Goal: Task Accomplishment & Management: Manage account settings

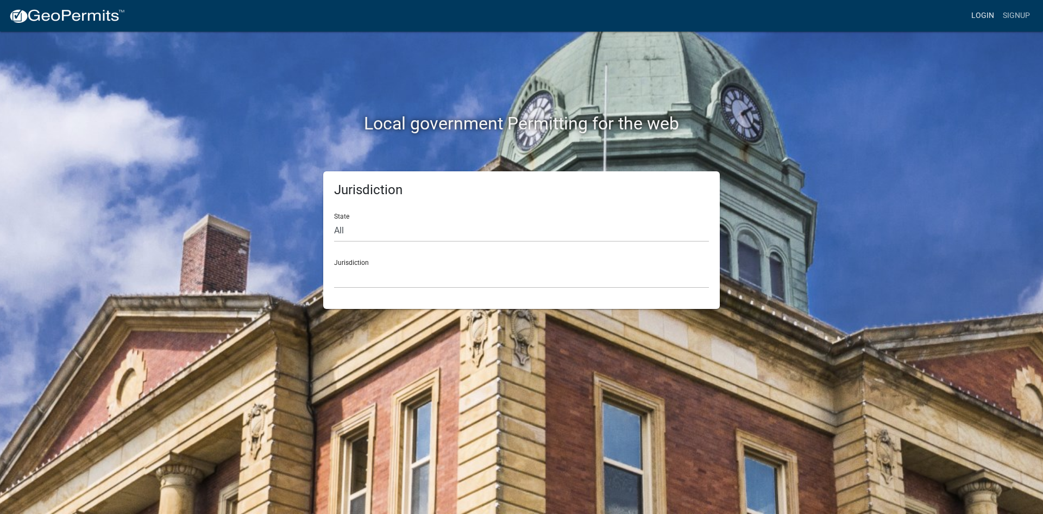
click at [985, 15] on link "Login" at bounding box center [983, 15] width 32 height 21
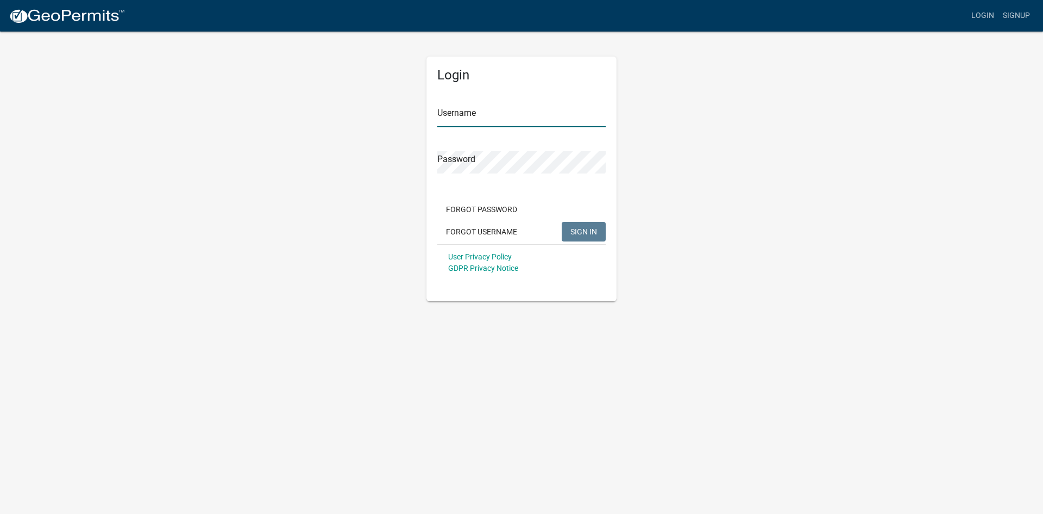
click at [519, 122] on input "Username" at bounding box center [521, 116] width 168 height 22
type input "KSKgeopermits"
click at [572, 232] on span "SIGN IN" at bounding box center [584, 231] width 27 height 9
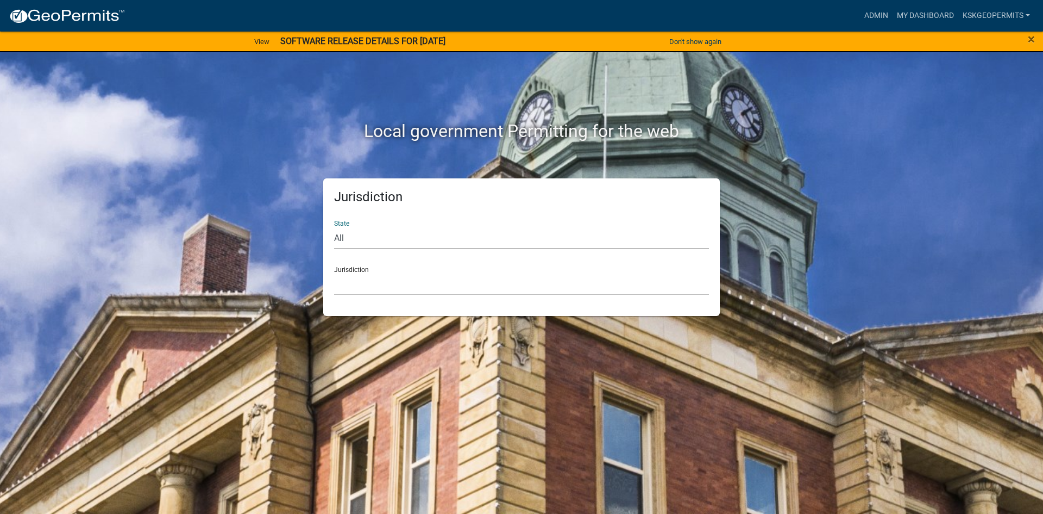
click at [341, 236] on select "All [US_STATE] [US_STATE] [US_STATE] [US_STATE] [US_STATE] [US_STATE] [US_STATE…" at bounding box center [521, 238] width 375 height 22
select select "[US_STATE]"
click at [334, 227] on select "All [US_STATE] [US_STATE] [US_STATE] [US_STATE] [US_STATE] [US_STATE] [US_STATE…" at bounding box center [521, 238] width 375 height 22
click at [347, 268] on div "Jurisdiction City of [GEOGRAPHIC_DATA], [US_STATE] City of [GEOGRAPHIC_DATA], […" at bounding box center [521, 276] width 375 height 37
click at [350, 269] on div "Jurisdiction City of [GEOGRAPHIC_DATA], [US_STATE] City of [GEOGRAPHIC_DATA], […" at bounding box center [521, 276] width 375 height 37
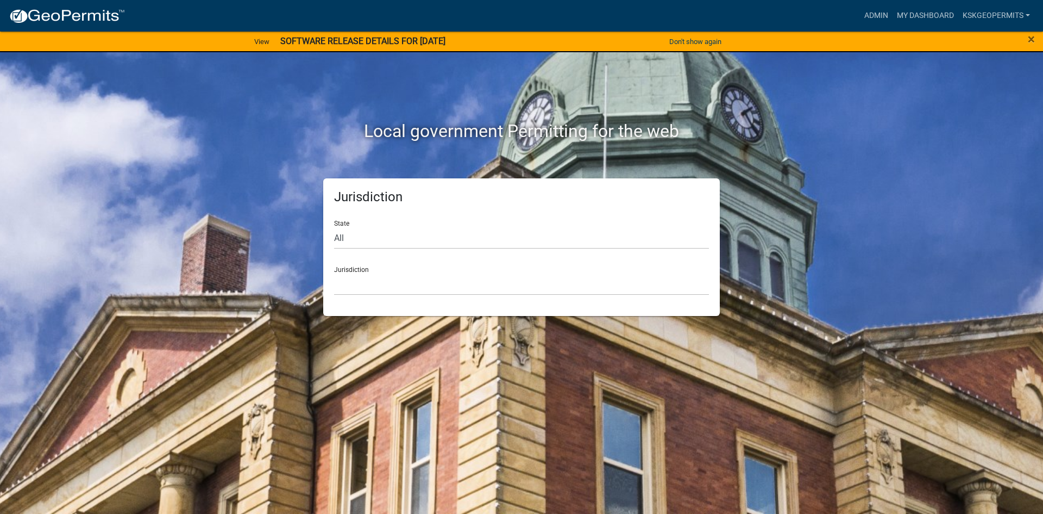
click at [343, 270] on div "Jurisdiction City of [GEOGRAPHIC_DATA], [US_STATE] City of [GEOGRAPHIC_DATA], […" at bounding box center [521, 276] width 375 height 37
click at [348, 279] on select "City of [GEOGRAPHIC_DATA], [US_STATE] City of [GEOGRAPHIC_DATA], [US_STATE] Cit…" at bounding box center [521, 284] width 375 height 22
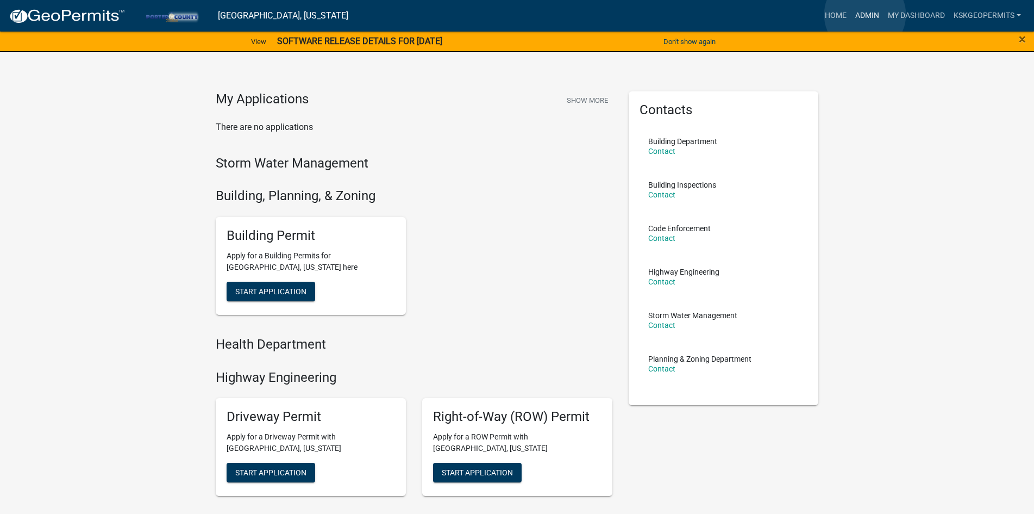
click at [865, 15] on link "Admin" at bounding box center [867, 15] width 33 height 21
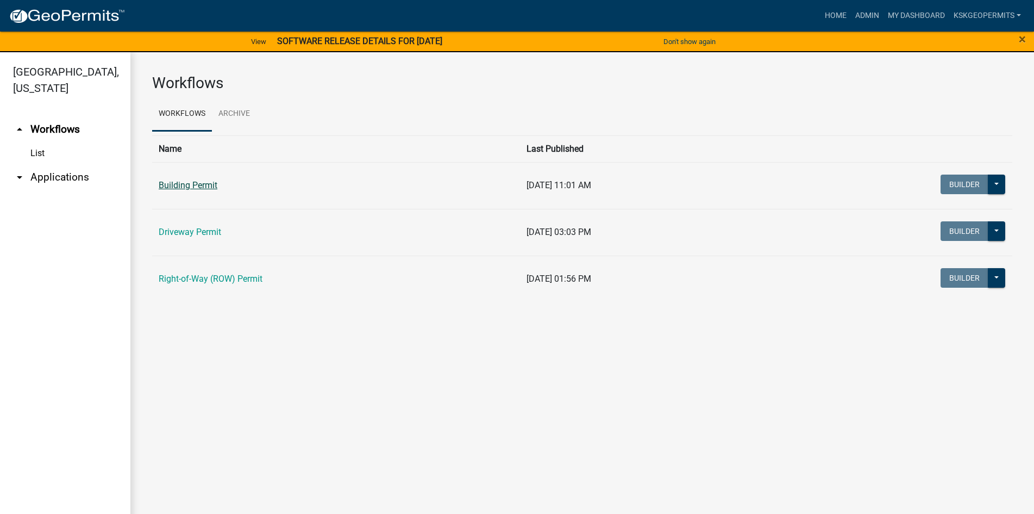
click at [193, 186] on link "Building Permit" at bounding box center [188, 185] width 59 height 10
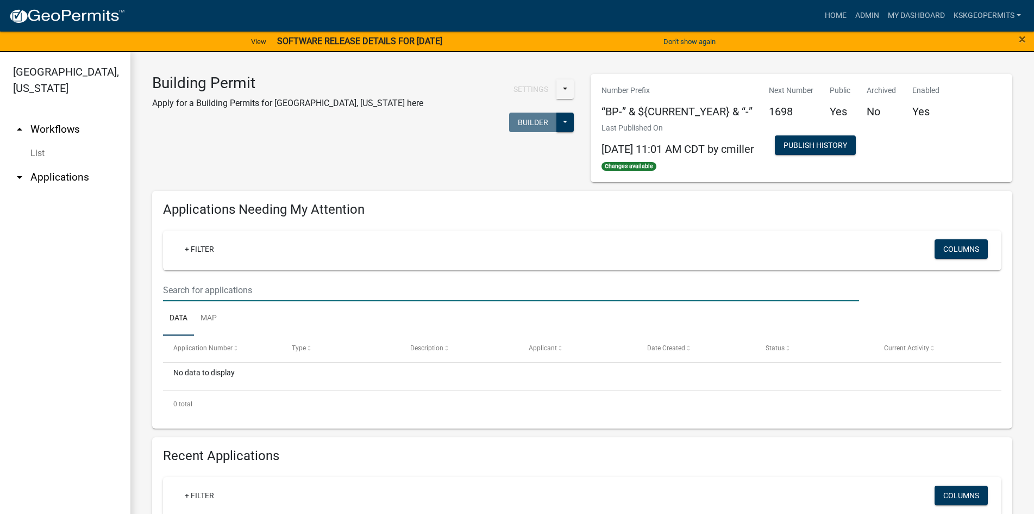
click at [224, 290] on input "text" at bounding box center [511, 290] width 696 height 22
click at [216, 290] on input "text" at bounding box center [511, 290] width 696 height 22
click at [203, 289] on input "as-25-1632" at bounding box center [511, 290] width 696 height 22
type input "as-25-1636"
click at [185, 290] on input "as-25-1636" at bounding box center [511, 290] width 696 height 22
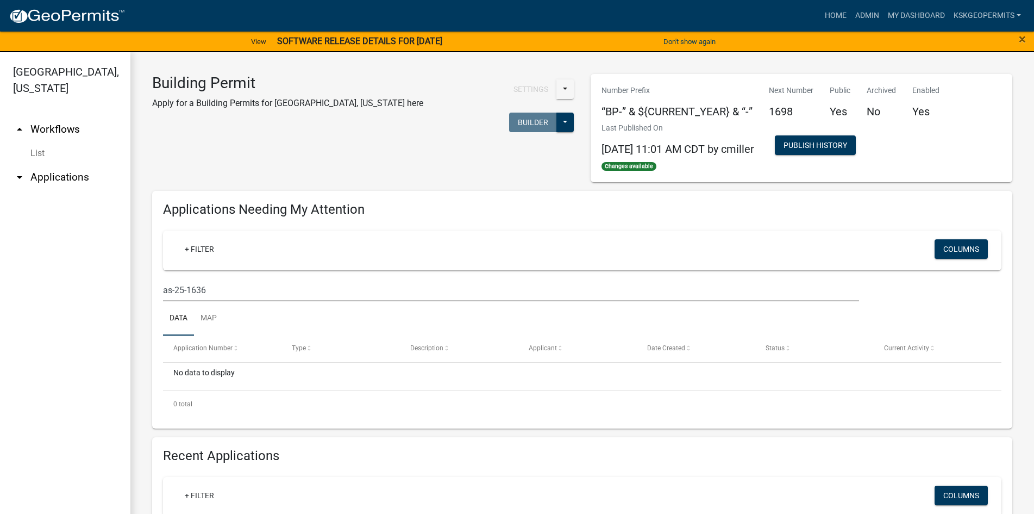
drag, startPoint x: 192, startPoint y: 291, endPoint x: 32, endPoint y: 287, distance: 160.9
click at [32, 287] on ul "arrow_drop_up Workflows List arrow_drop_down Applications Search by Parcel Sear…" at bounding box center [65, 317] width 130 height 419
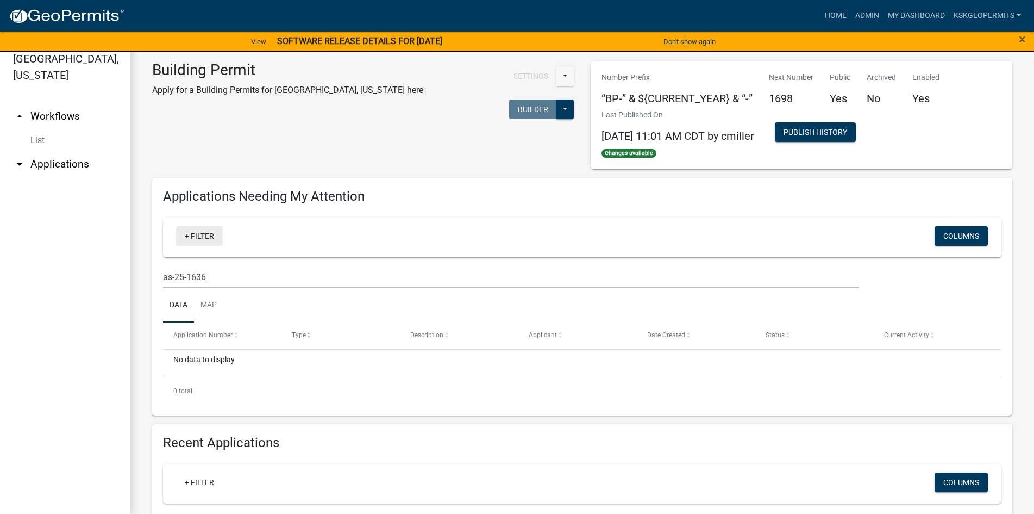
click at [203, 236] on link "+ Filter" at bounding box center [199, 236] width 47 height 20
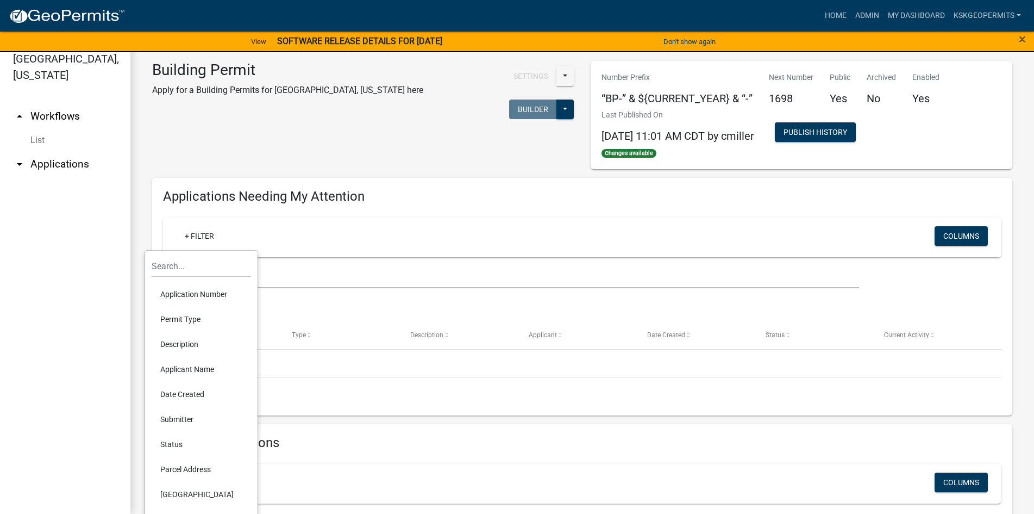
click at [191, 293] on li "Application Number" at bounding box center [201, 293] width 99 height 25
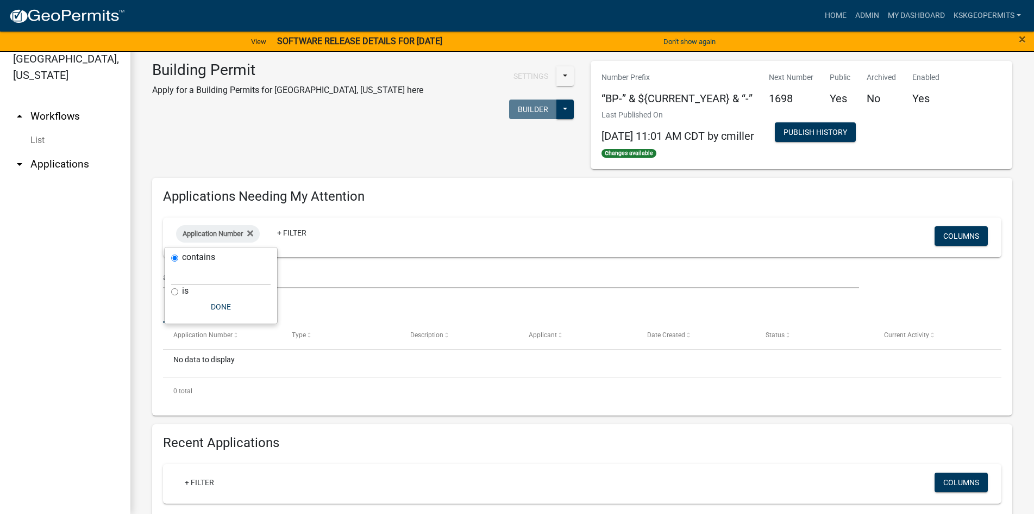
click at [78, 310] on ul "arrow_drop_up Workflows List arrow_drop_down Applications Search by Parcel Sear…" at bounding box center [65, 304] width 130 height 419
click at [234, 334] on span at bounding box center [236, 335] width 7 height 8
click at [178, 304] on link "Data" at bounding box center [178, 305] width 31 height 35
click at [205, 303] on link "Map" at bounding box center [208, 305] width 29 height 35
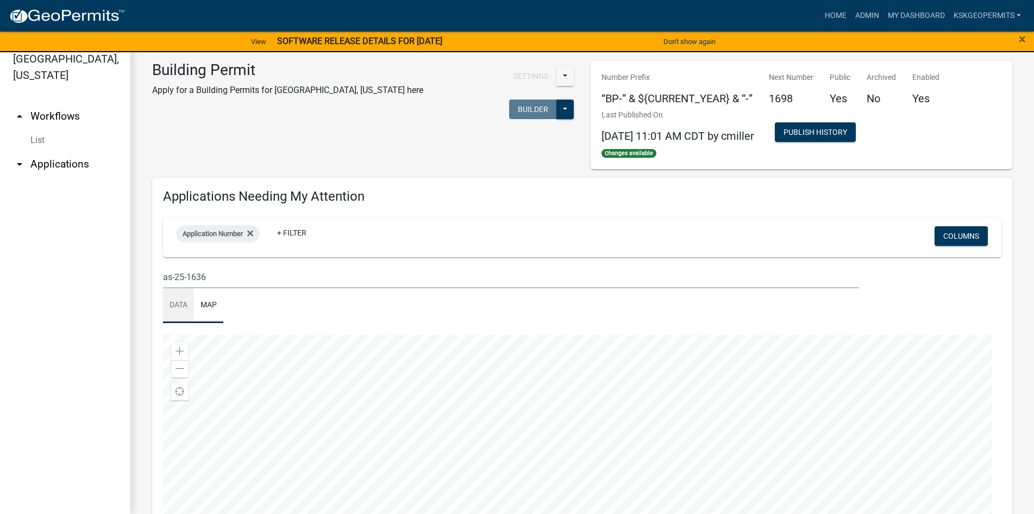
click at [178, 303] on link "Data" at bounding box center [178, 305] width 31 height 35
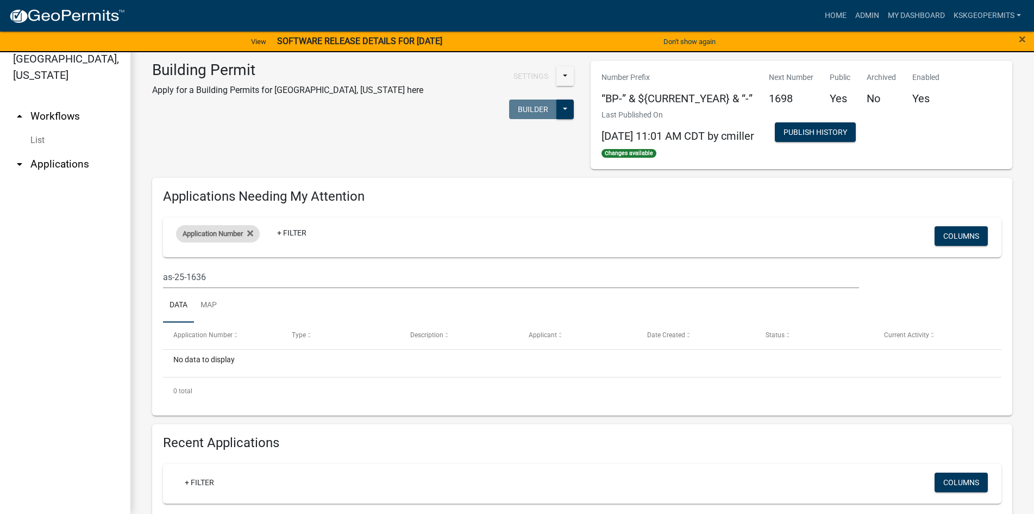
click at [195, 233] on span "Application Number" at bounding box center [213, 233] width 60 height 8
click at [214, 304] on button "Done" at bounding box center [220, 307] width 99 height 20
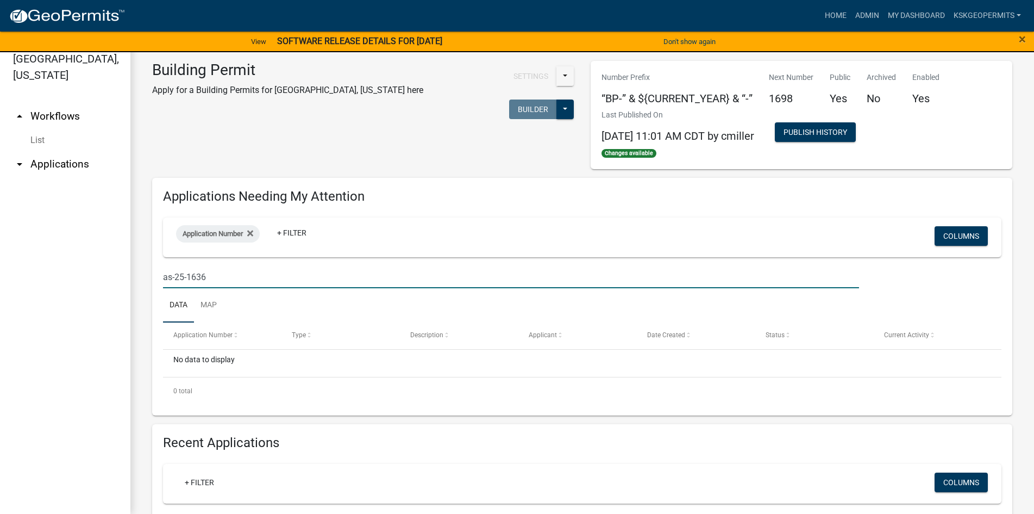
click at [193, 281] on input "as-25-1636" at bounding box center [511, 277] width 696 height 22
click at [227, 232] on span "Application Number" at bounding box center [213, 233] width 60 height 8
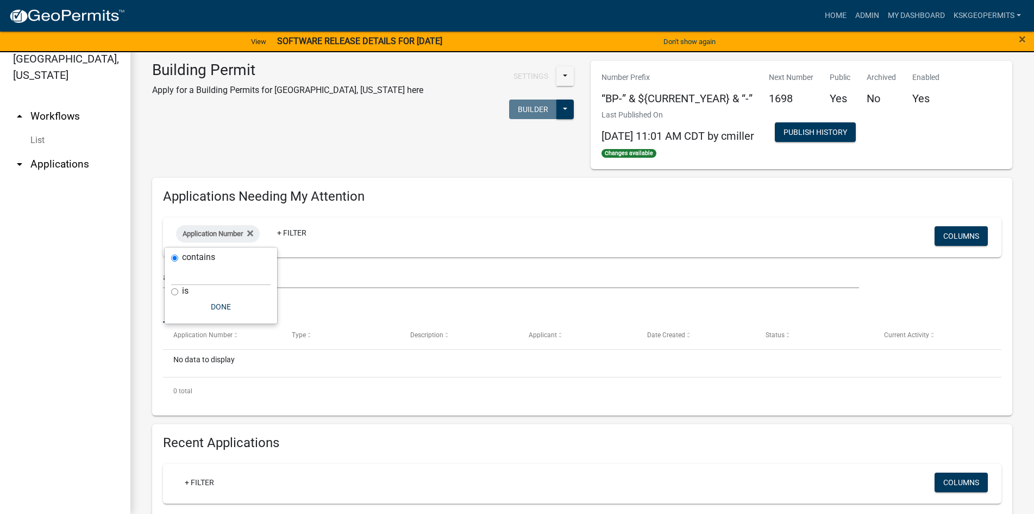
click at [201, 258] on label "contains" at bounding box center [198, 257] width 33 height 9
click at [178, 258] on input "contains" at bounding box center [174, 257] width 7 height 7
click at [89, 293] on ul "arrow_drop_up Workflows List arrow_drop_down Applications Search by Parcel Sear…" at bounding box center [65, 304] width 130 height 419
click at [234, 335] on span at bounding box center [236, 335] width 7 height 8
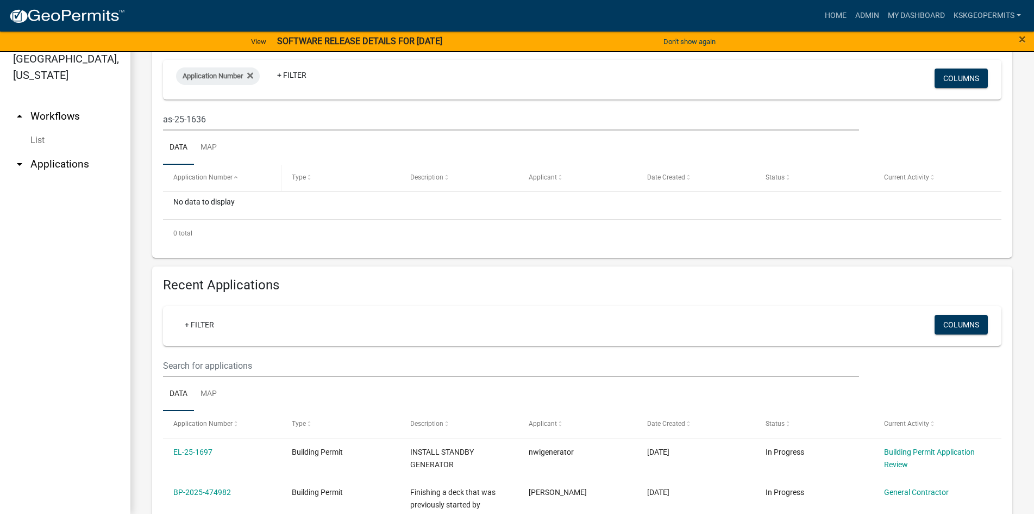
scroll to position [163, 0]
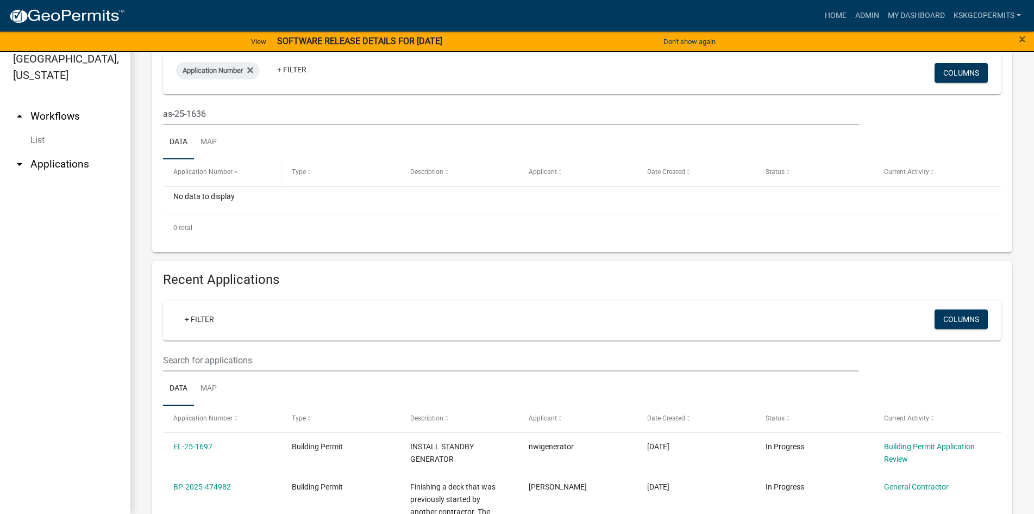
click at [234, 171] on span at bounding box center [236, 172] width 7 height 8
